Goal: Navigation & Orientation: Find specific page/section

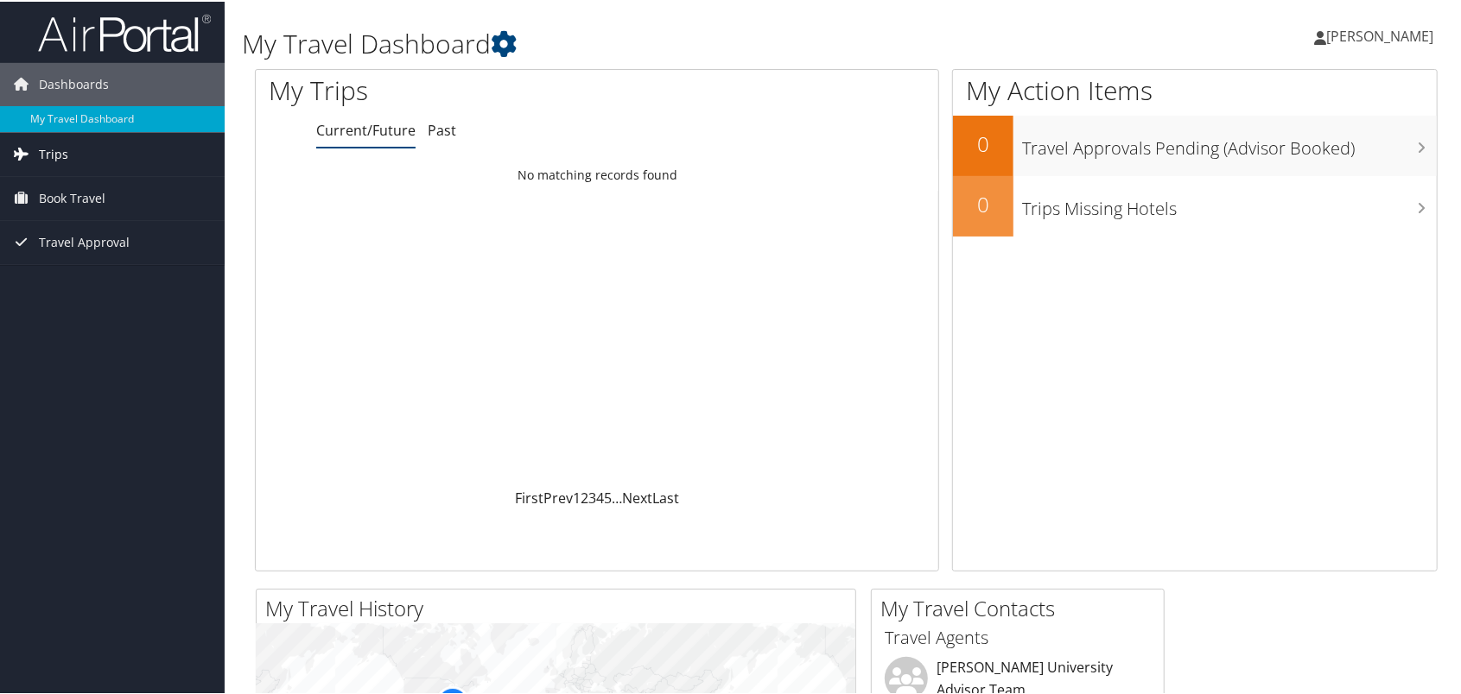
click at [58, 154] on span "Trips" at bounding box center [53, 152] width 29 height 43
click at [86, 193] on link "Current/Future Trips" at bounding box center [112, 187] width 225 height 26
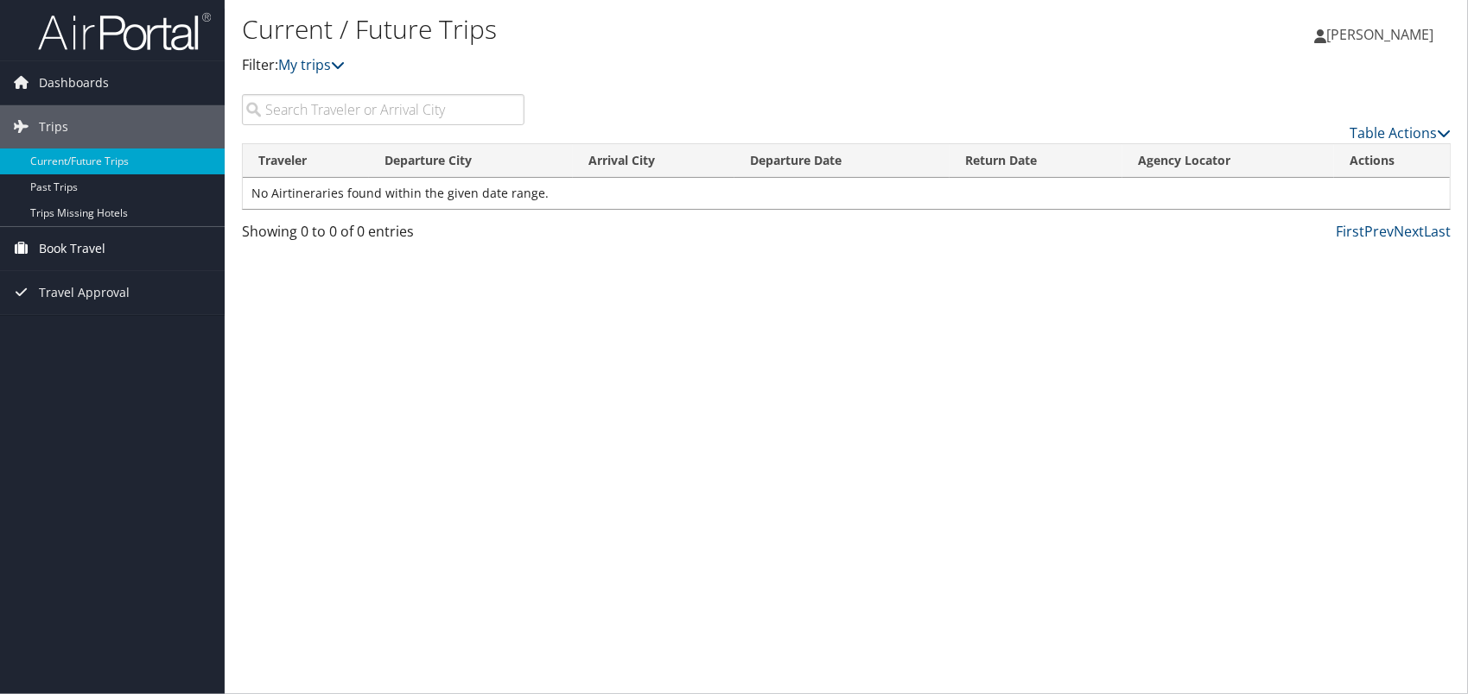
click at [88, 254] on span "Book Travel" at bounding box center [72, 248] width 67 height 43
click at [85, 308] on link "Book/Manage Online Trips" at bounding box center [112, 309] width 225 height 26
click at [112, 282] on link "Approval Request (Beta)" at bounding box center [112, 283] width 225 height 26
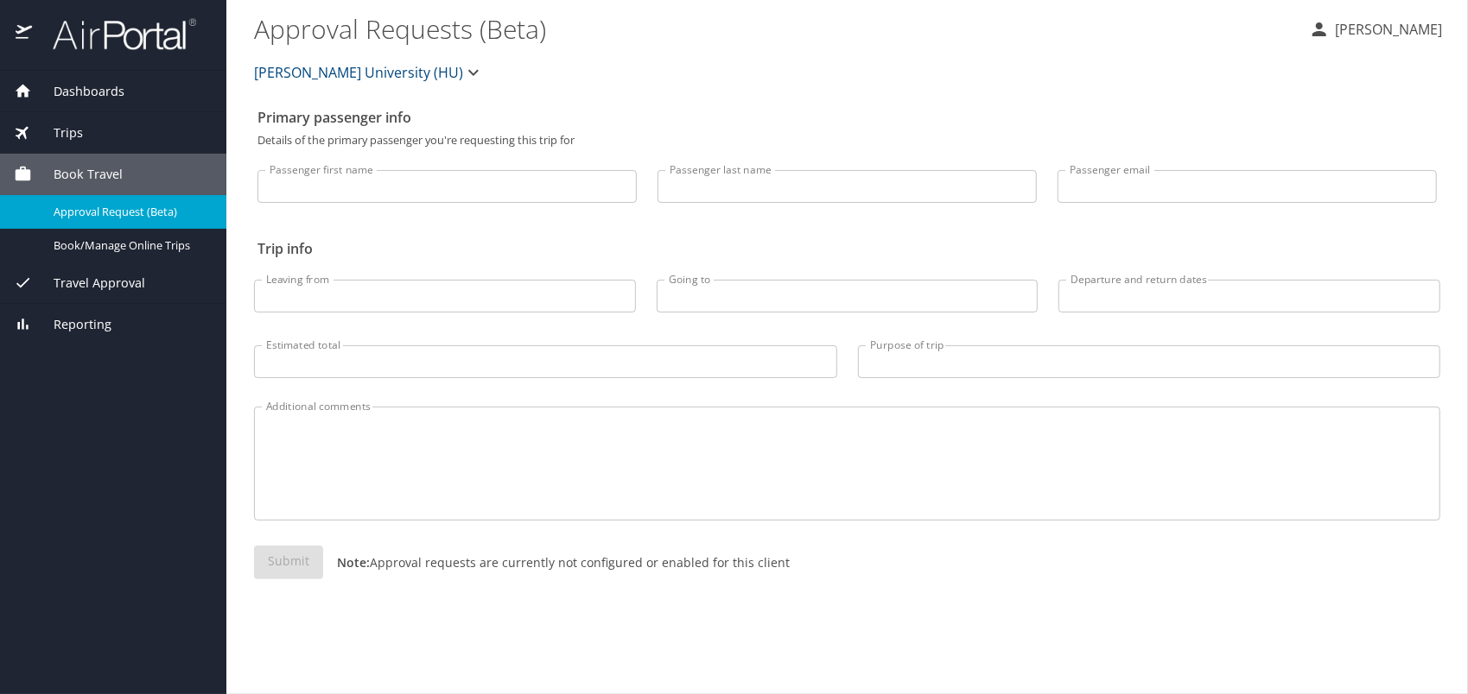
click at [78, 92] on span "Dashboards" at bounding box center [78, 91] width 92 height 19
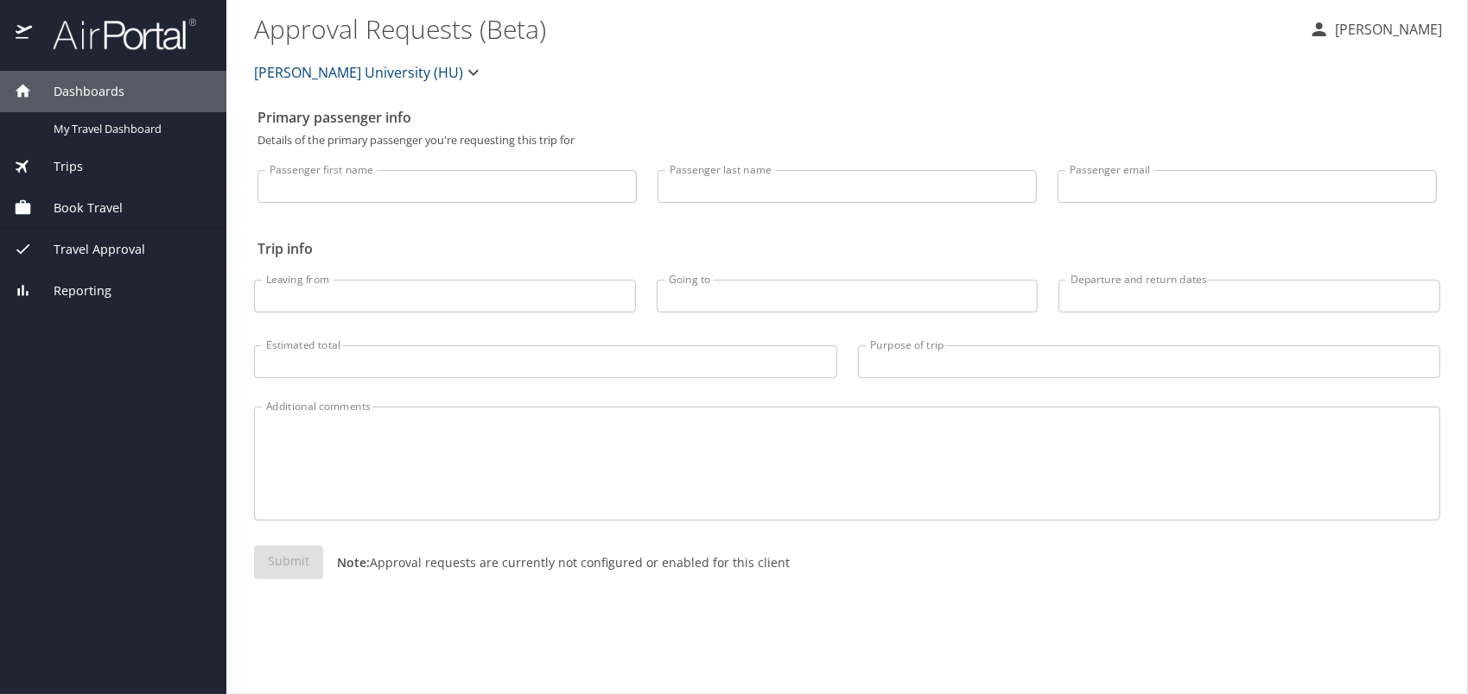
click at [89, 168] on div "Trips" at bounding box center [113, 166] width 199 height 19
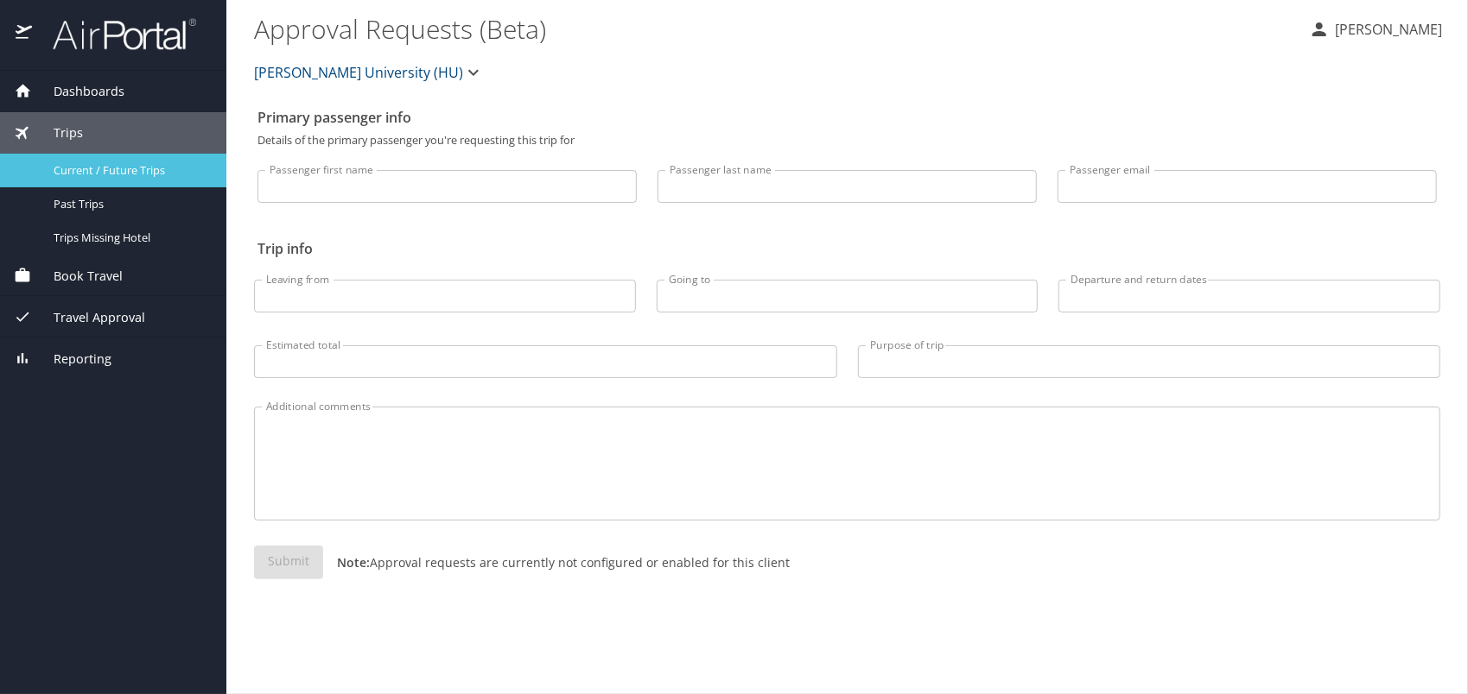
click at [113, 165] on span "Current / Future Trips" at bounding box center [130, 170] width 152 height 16
